Goal: Transaction & Acquisition: Purchase product/service

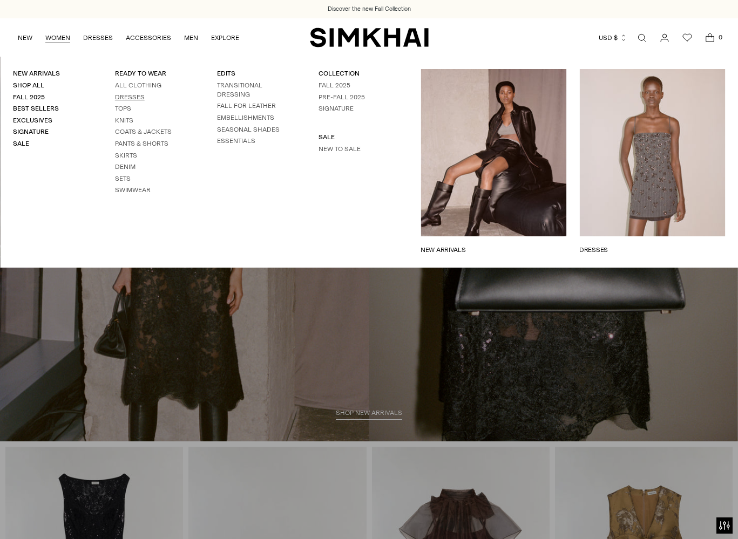
click at [131, 96] on link "Dresses" at bounding box center [130, 97] width 30 height 8
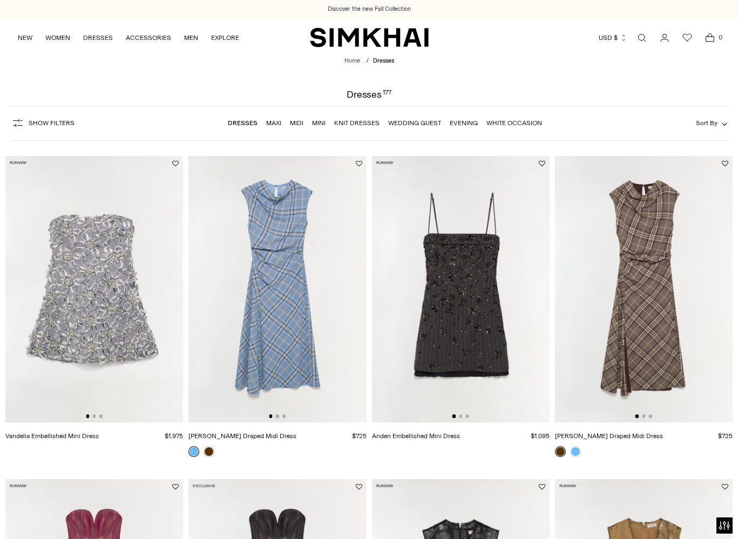
click at [324, 122] on link "Mini" at bounding box center [318, 123] width 13 height 8
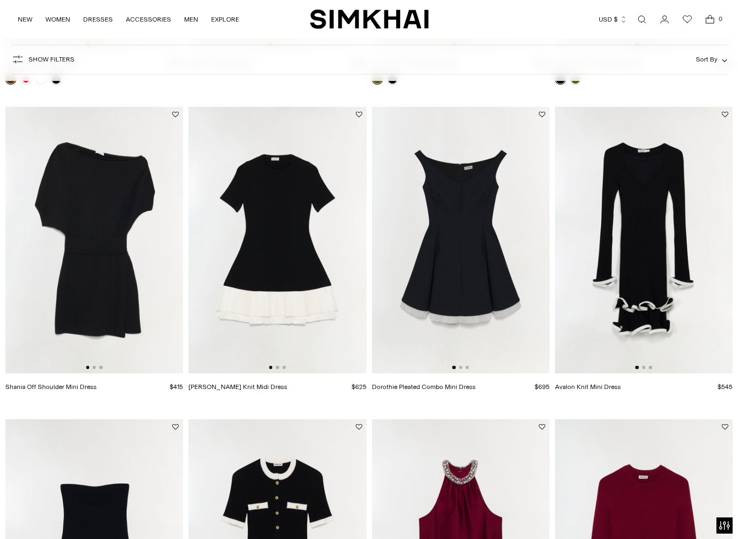
scroll to position [1195, 0]
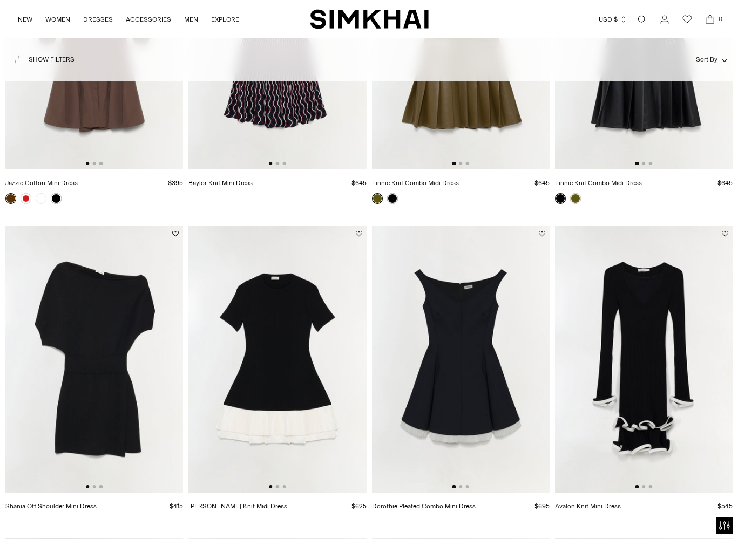
click at [490, 411] on img at bounding box center [461, 359] width 178 height 267
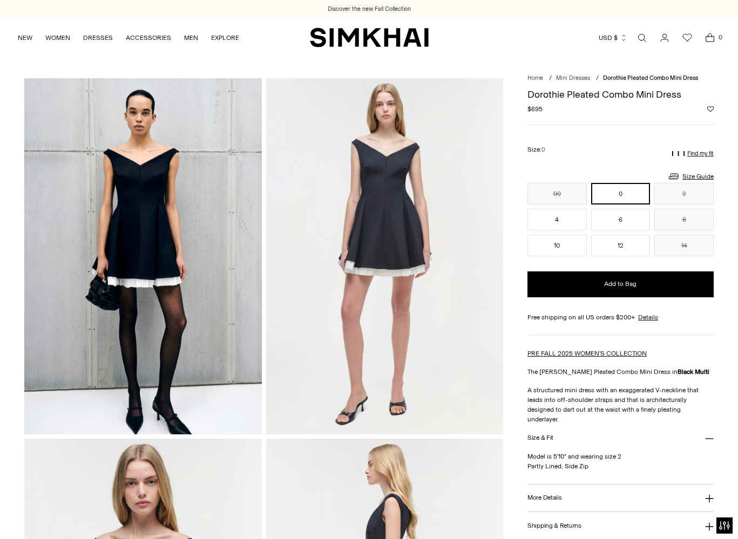
click at [643, 38] on link "Open search modal" at bounding box center [642, 38] width 22 height 22
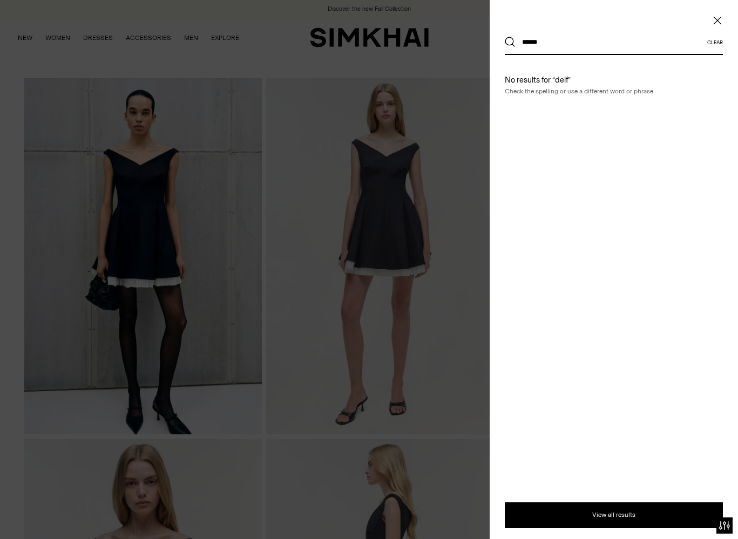
type input "******"
click at [510, 42] on button "Search" at bounding box center [509, 42] width 11 height 11
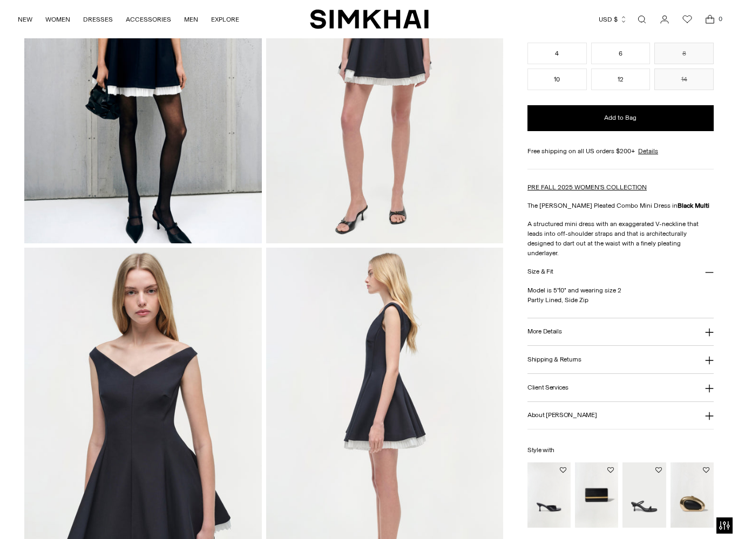
scroll to position [209, 0]
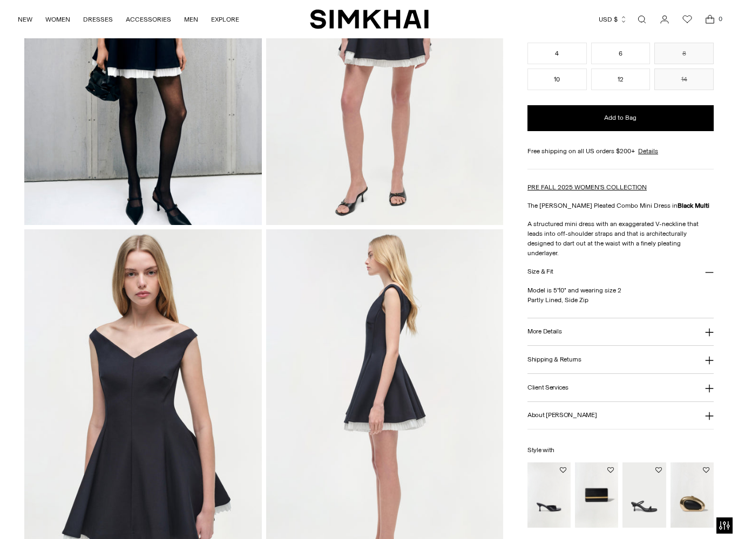
click at [555, 328] on button "More Details" at bounding box center [620, 332] width 186 height 28
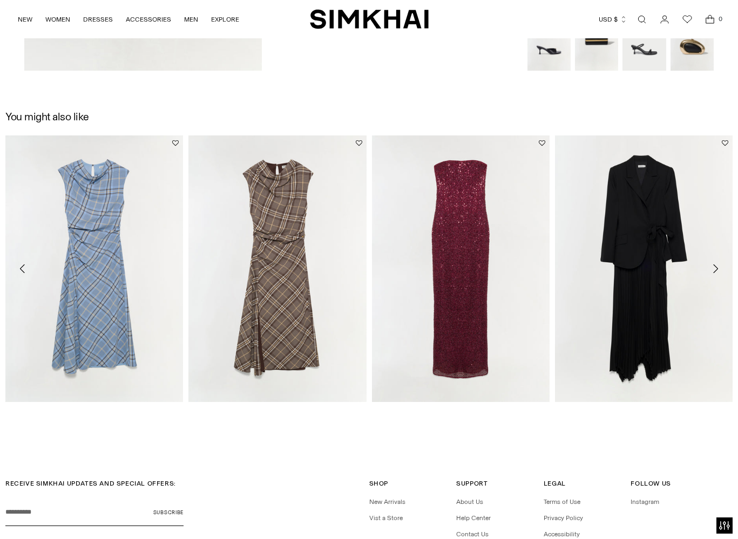
scroll to position [1468, 0]
